Goal: Find specific page/section: Find specific page/section

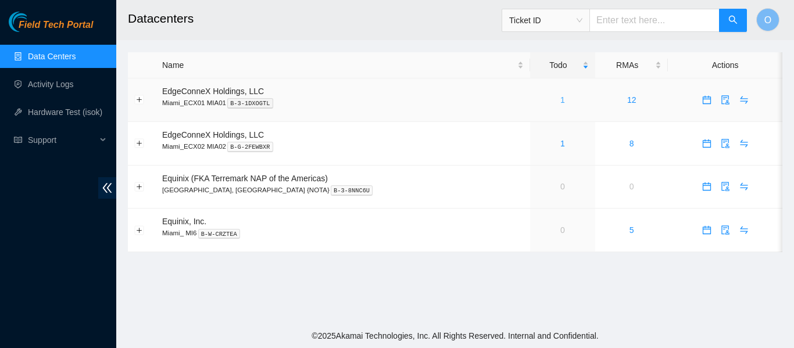
click at [560, 99] on link "1" at bounding box center [562, 99] width 5 height 9
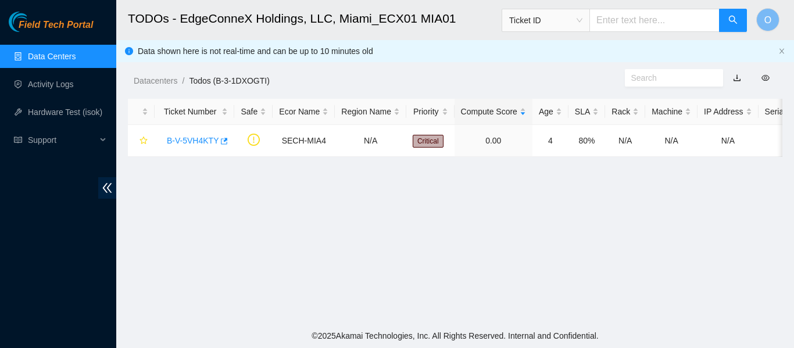
click at [72, 55] on link "Data Centers" at bounding box center [52, 56] width 48 height 9
